Goal: Information Seeking & Learning: Learn about a topic

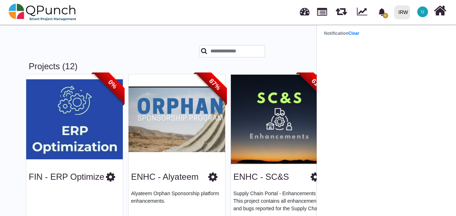
click at [0, 85] on html "0 Notification Clear IRW IRW 0 Test U Subscription Settings Dynamic Report Leav…" at bounding box center [228, 108] width 456 height 216
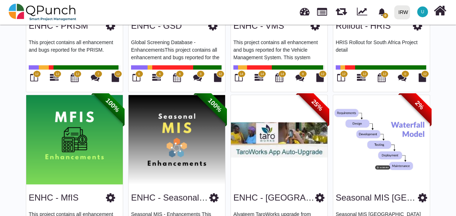
scroll to position [377, 0]
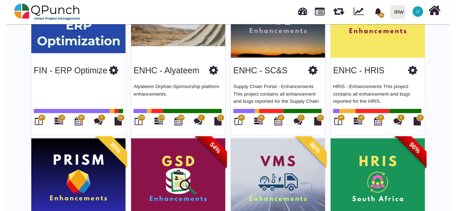
scroll to position [0, 0]
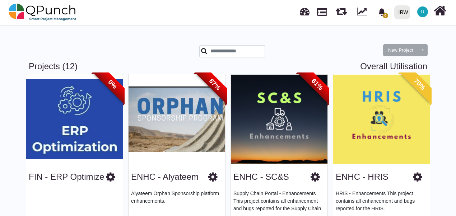
click at [305, 14] on link at bounding box center [305, 11] width 10 height 12
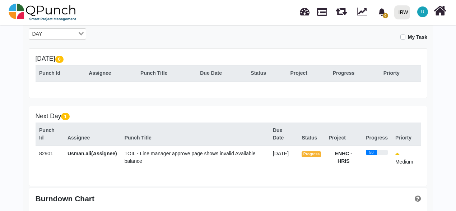
scroll to position [144, 0]
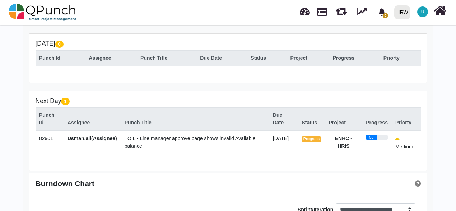
drag, startPoint x: 36, startPoint y: 137, endPoint x: 54, endPoint y: 139, distance: 18.0
click at [54, 139] on td "82901" at bounding box center [50, 143] width 28 height 24
copy span "82901"
click at [219, 139] on span "TOIL - Line manager approve page shows invalid Available balance" at bounding box center [190, 141] width 131 height 13
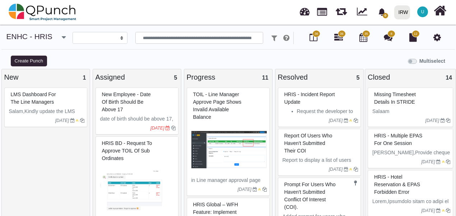
select select
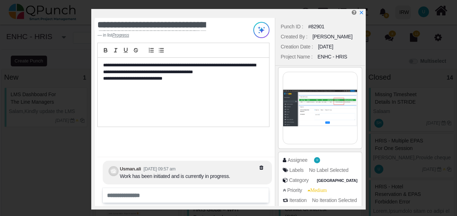
click at [330, 115] on img at bounding box center [320, 108] width 74 height 72
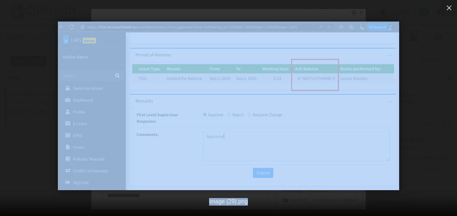
click at [330, 115] on div at bounding box center [228, 106] width 457 height 169
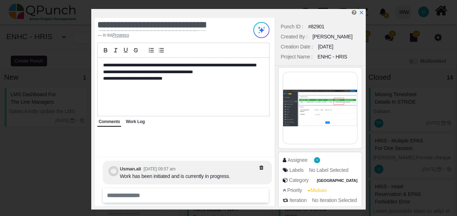
click at [315, 108] on img at bounding box center [320, 108] width 74 height 72
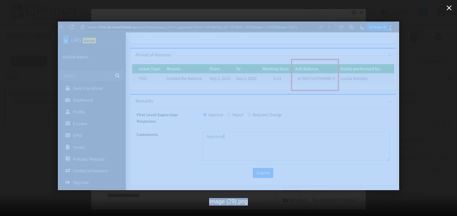
click at [450, 8] on icon "button" at bounding box center [449, 8] width 9 height 9
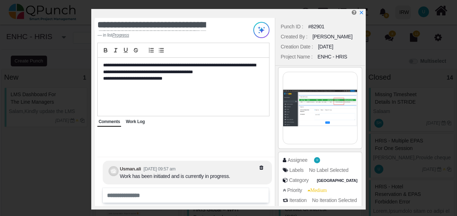
click at [324, 105] on img at bounding box center [320, 108] width 74 height 72
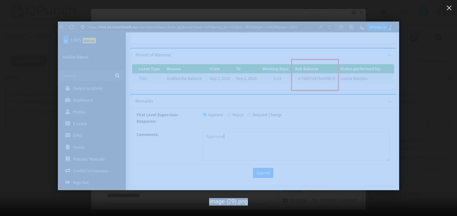
click at [226, 102] on img at bounding box center [228, 106] width 341 height 169
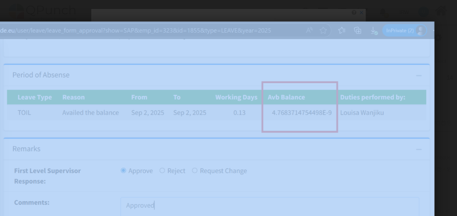
drag, startPoint x: 339, startPoint y: 94, endPoint x: 267, endPoint y: 144, distance: 87.8
click at [272, 145] on img at bounding box center [161, 157] width 546 height 270
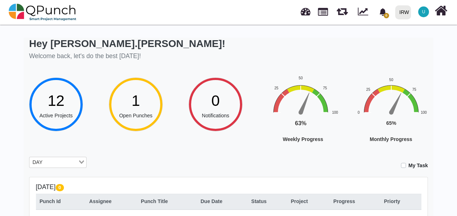
click at [348, 149] on rect "Interactive chart" at bounding box center [403, 119] width 111 height 89
click at [170, 172] on div "Hey Usman.ali! Welcome back, let's do the best today! 12 Active Projects 1 Open…" at bounding box center [228, 212] width 409 height 348
click at [114, 156] on div "Hey Usman.ali! Welcome back, let's do the best today! 12 Active Projects 1 Open…" at bounding box center [228, 212] width 409 height 348
click at [119, 178] on div "Today 0 Punch Id Assignee Punch Title Due Date Status Project Progress Priorty" at bounding box center [228, 201] width 398 height 49
click at [48, 159] on input "Search for option" at bounding box center [61, 163] width 32 height 8
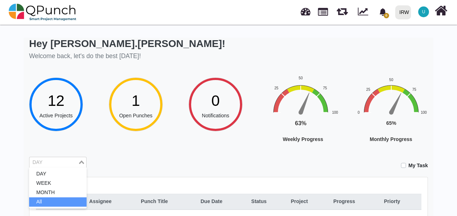
click at [42, 203] on li "All" at bounding box center [57, 202] width 57 height 9
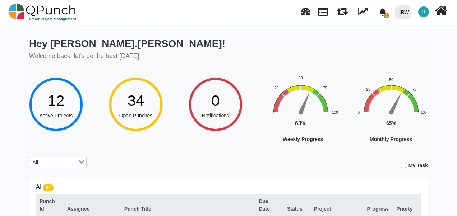
click at [8, 174] on div "Hey Usman.ali! Welcome back, let's do the best today! 12 Active Projects 34 Ope…" at bounding box center [228, 218] width 457 height 391
click at [55, 166] on div "All Loading..." at bounding box center [57, 162] width 57 height 11
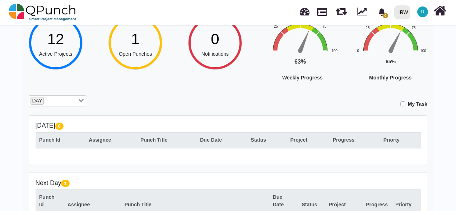
scroll to position [174, 0]
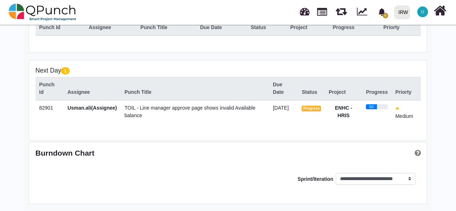
click at [149, 108] on span "TOIL - Line manager approve page shows invalid Available balance" at bounding box center [190, 111] width 131 height 13
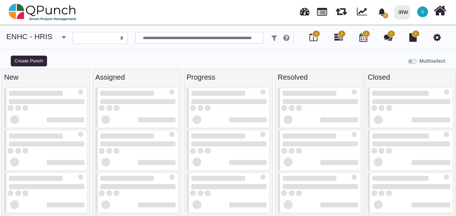
select select
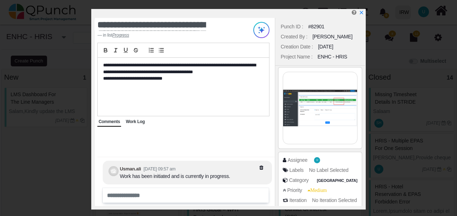
click at [189, 90] on div "**********" at bounding box center [183, 87] width 171 height 58
click at [322, 108] on img at bounding box center [320, 108] width 74 height 72
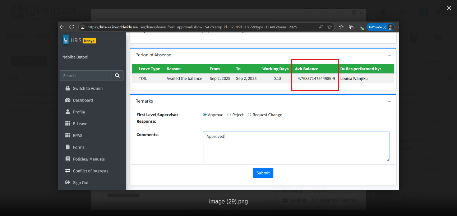
click at [302, 87] on img at bounding box center [228, 106] width 341 height 169
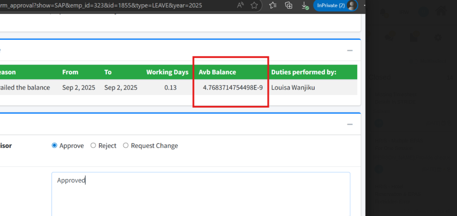
drag, startPoint x: 301, startPoint y: 76, endPoint x: 165, endPoint y: 102, distance: 138.5
click at [165, 102] on img at bounding box center [92, 131] width 546 height 270
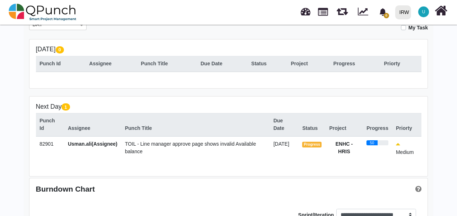
click at [162, 146] on span "TOIL - Line manager approve page shows invalid Available balance" at bounding box center [190, 147] width 131 height 13
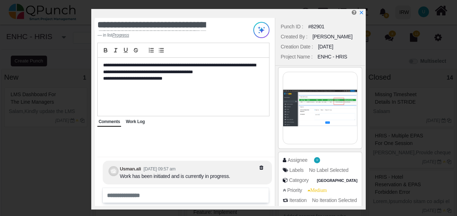
select select
click at [135, 120] on span "Work Log" at bounding box center [135, 121] width 19 height 5
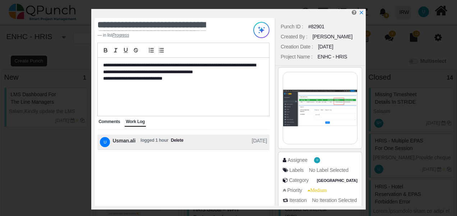
click at [112, 123] on span "Comments" at bounding box center [109, 121] width 22 height 5
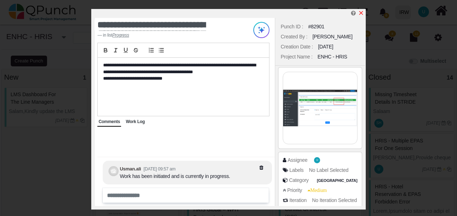
click at [362, 12] on icon "x" at bounding box center [361, 13] width 6 height 6
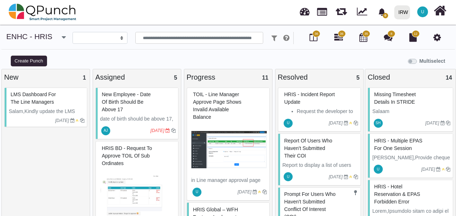
click at [223, 151] on img at bounding box center [228, 150] width 75 height 54
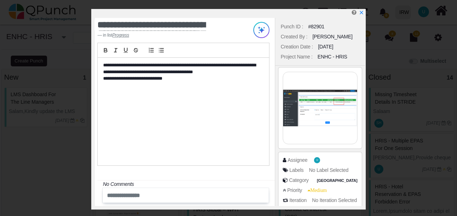
click at [318, 106] on img at bounding box center [320, 108] width 74 height 72
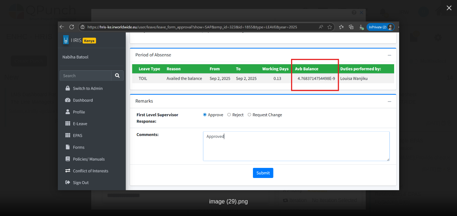
click at [233, 136] on img at bounding box center [228, 106] width 341 height 169
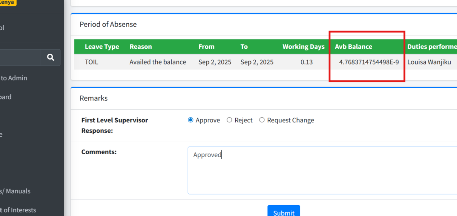
click at [233, 136] on img at bounding box center [228, 106] width 546 height 270
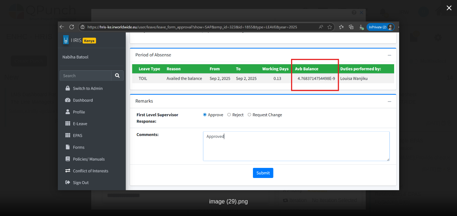
click at [451, 9] on icon "button" at bounding box center [449, 8] width 9 height 9
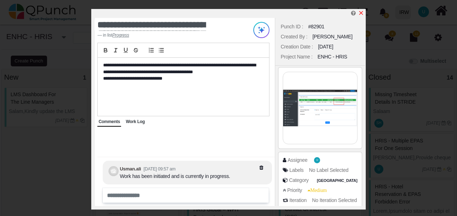
click at [360, 12] on icon "x" at bounding box center [361, 13] width 6 height 6
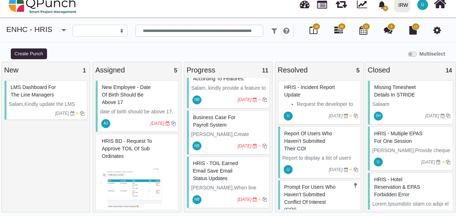
click at [425, 5] on span "U" at bounding box center [422, 4] width 11 height 11
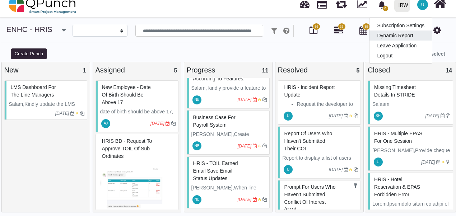
click at [405, 37] on link "Dynamic Report" at bounding box center [401, 36] width 62 height 10
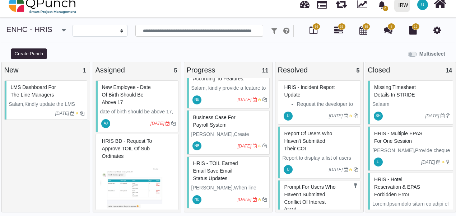
scroll to position [0, 0]
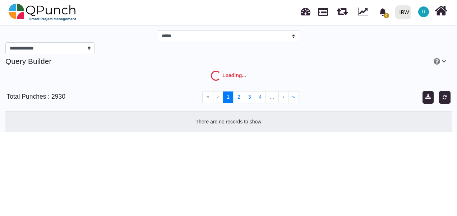
select select "***"
select select "****"
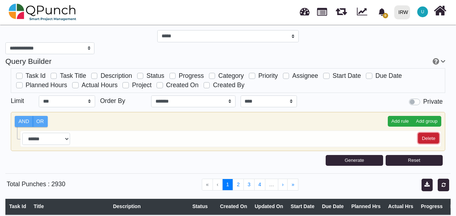
click at [431, 141] on button "Delete" at bounding box center [428, 138] width 21 height 11
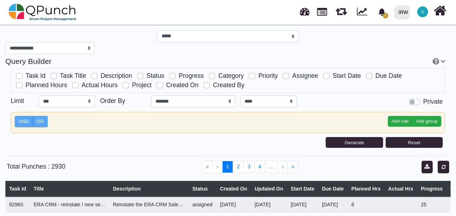
click at [427, 15] on div "U" at bounding box center [422, 11] width 13 height 13
